Goal: Task Accomplishment & Management: Manage account settings

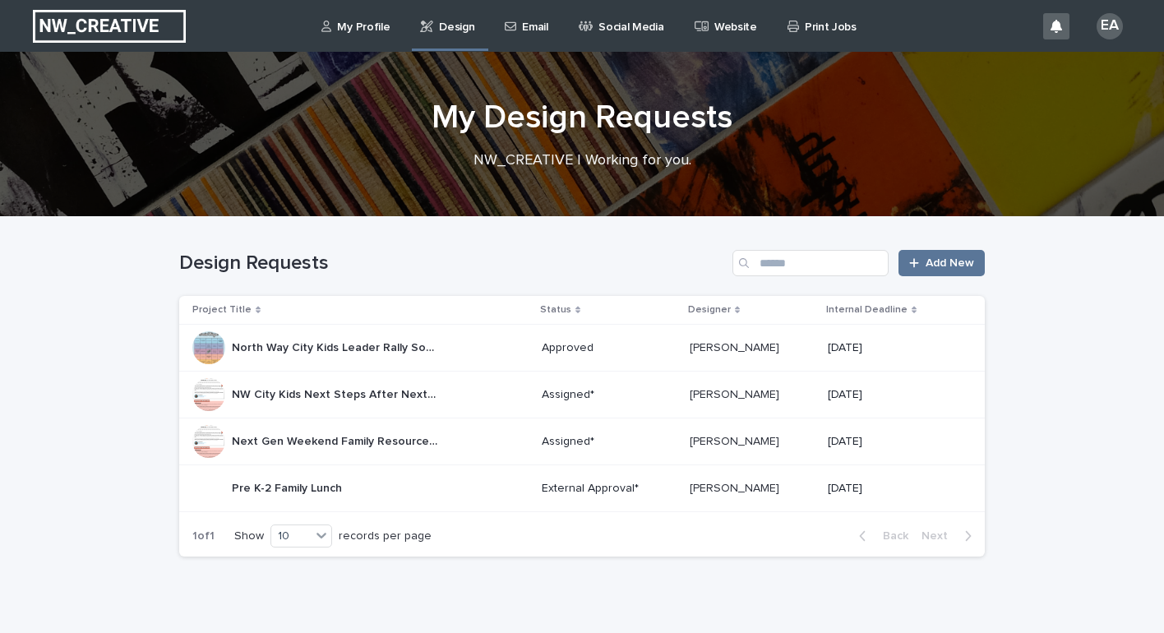
click at [740, 489] on p "[PERSON_NAME]" at bounding box center [736, 487] width 93 height 17
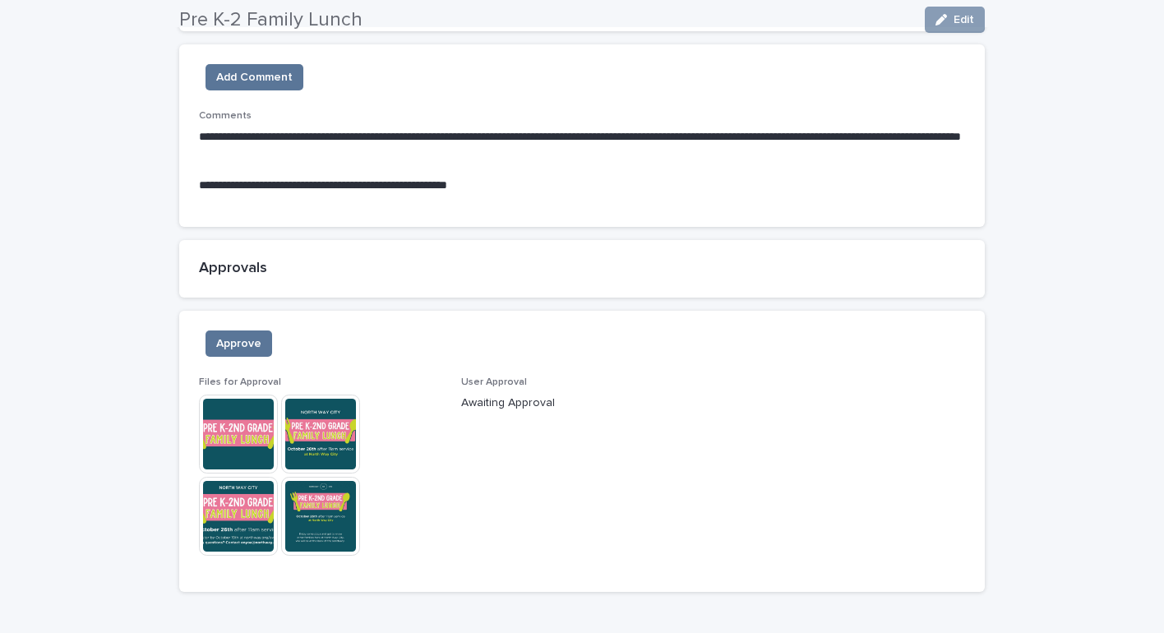
scroll to position [1121, 0]
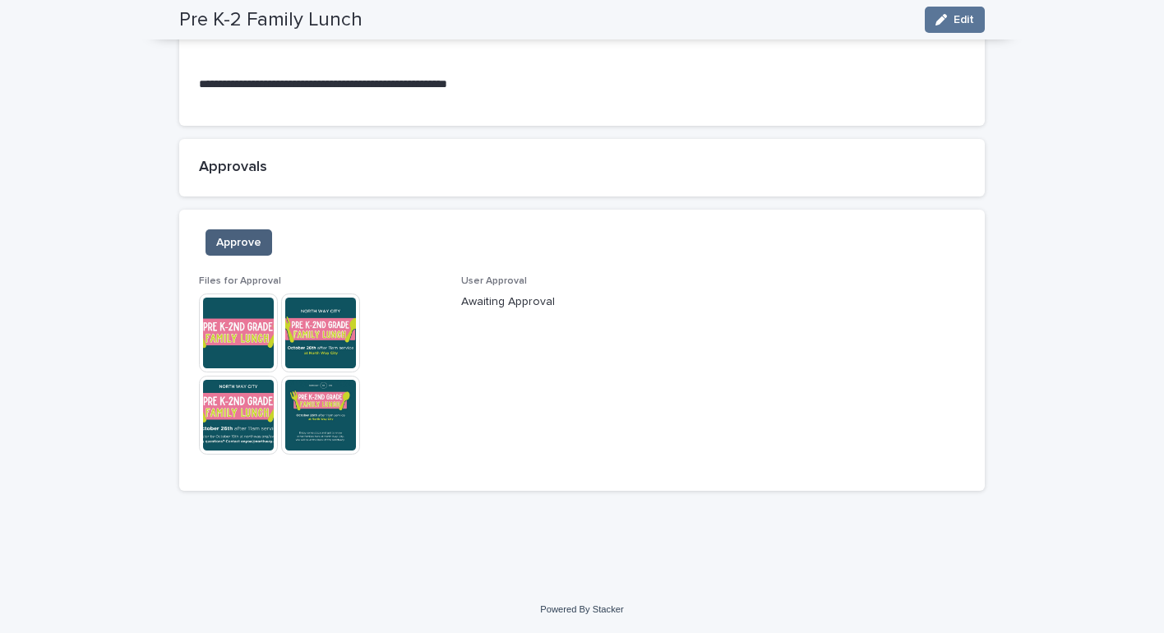
click at [229, 233] on button "Approve" at bounding box center [239, 242] width 67 height 26
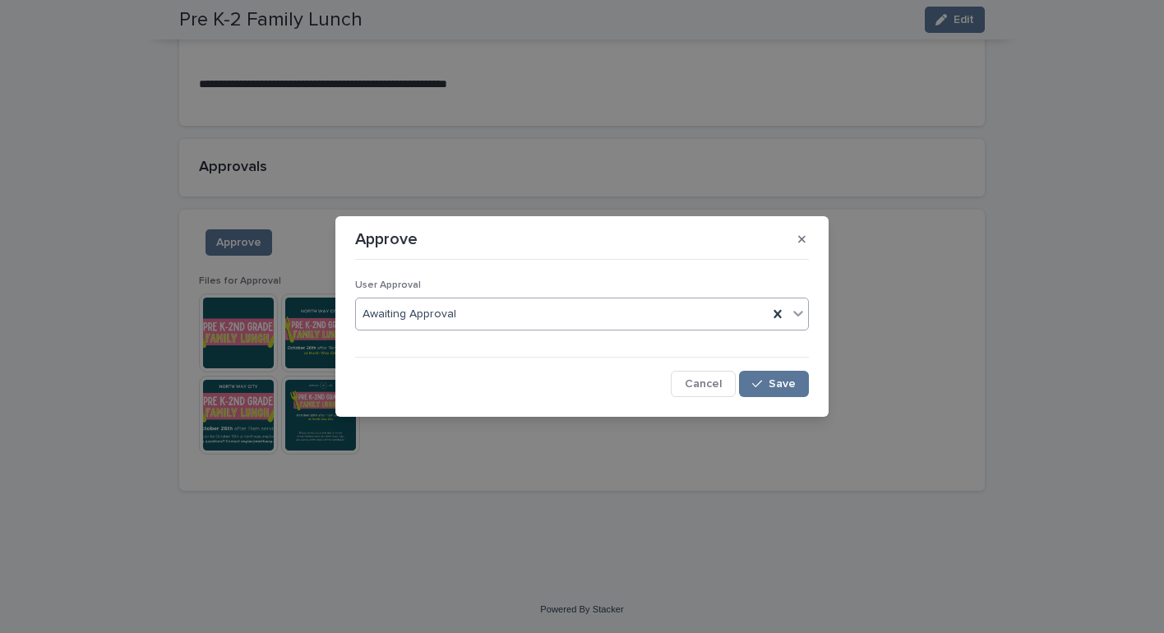
click at [652, 312] on div "Awaiting Approval" at bounding box center [562, 314] width 412 height 27
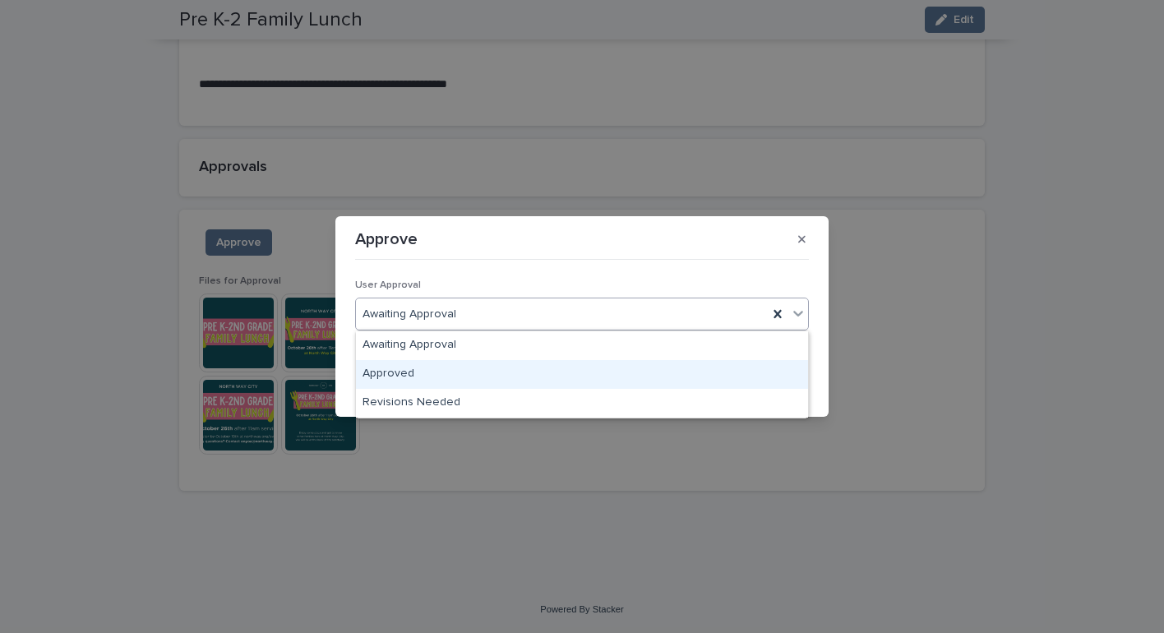
click at [586, 386] on div "Approved" at bounding box center [582, 374] width 452 height 29
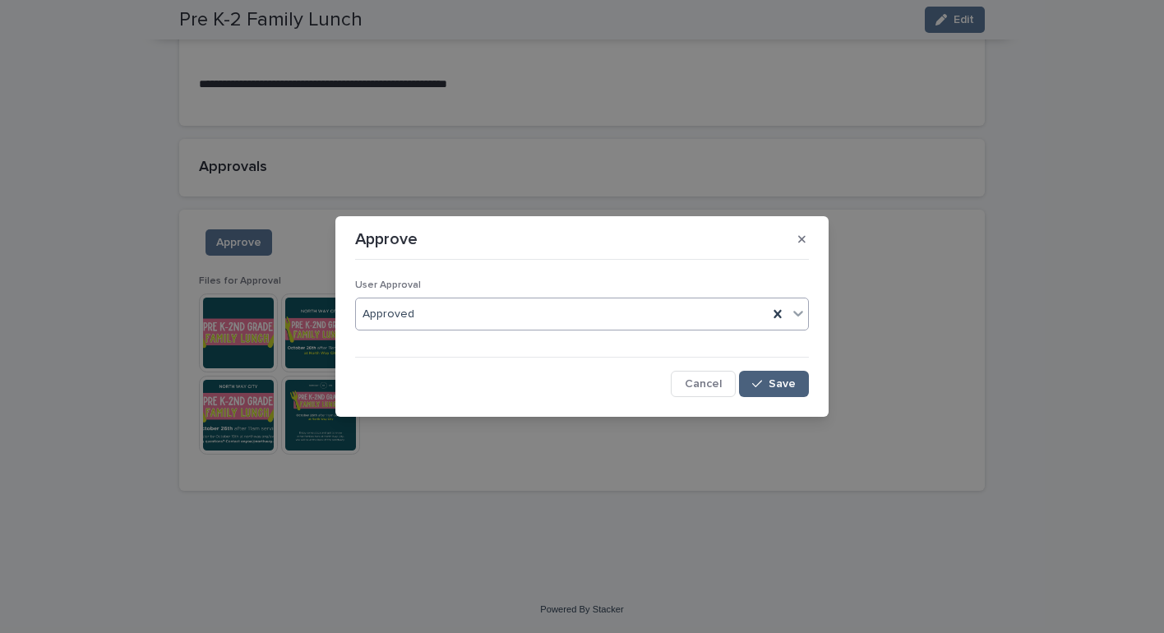
click at [758, 377] on button "Save" at bounding box center [774, 384] width 70 height 26
